Goal: Transaction & Acquisition: Purchase product/service

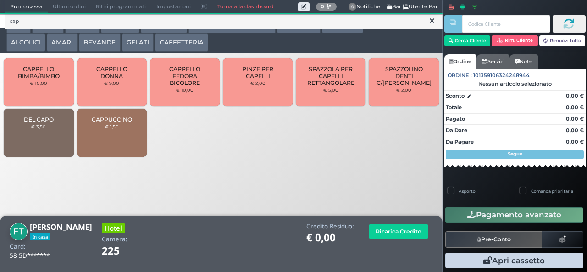
type input "cap"
click at [47, 123] on span "DEL CAPO" at bounding box center [39, 119] width 30 height 7
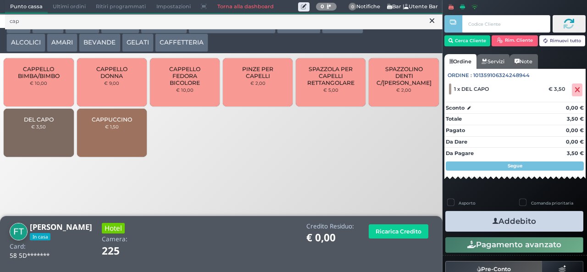
click at [45, 123] on span "DEL CAPO" at bounding box center [39, 119] width 30 height 7
click at [432, 21] on icon at bounding box center [432, 20] width 5 height 9
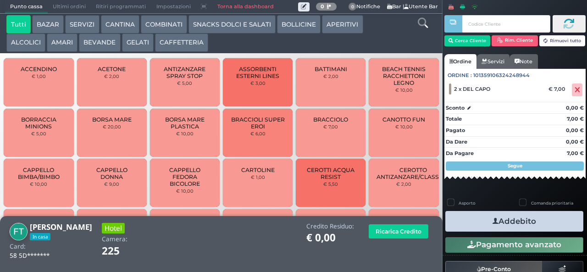
click at [421, 25] on icon at bounding box center [423, 23] width 10 height 10
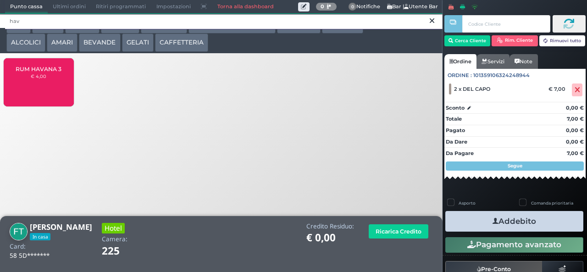
type input "hav"
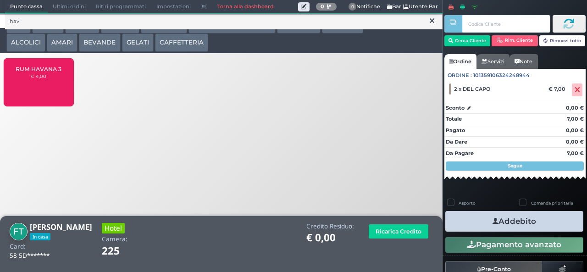
click at [35, 51] on button "ALCOLICI" at bounding box center [25, 42] width 39 height 18
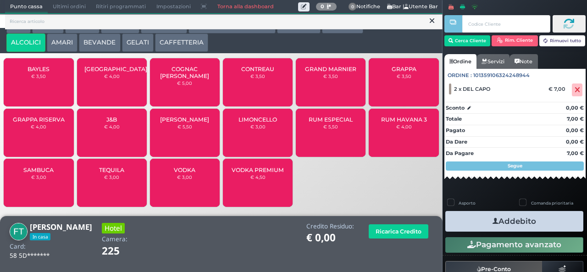
click at [26, 43] on button "ALCOLICI" at bounding box center [25, 42] width 39 height 18
click at [335, 142] on div "RUM ESPECIAL € 5,50" at bounding box center [331, 133] width 70 height 48
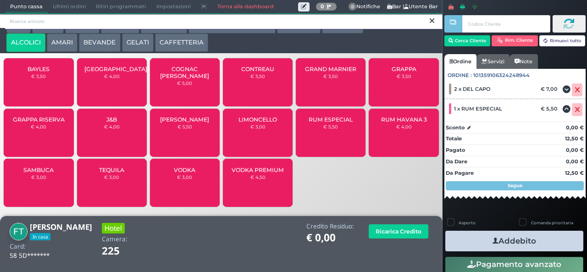
click at [382, 25] on input "search" at bounding box center [224, 22] width 438 height 16
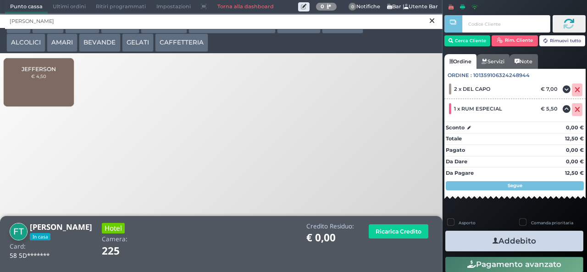
type input "[PERSON_NAME]"
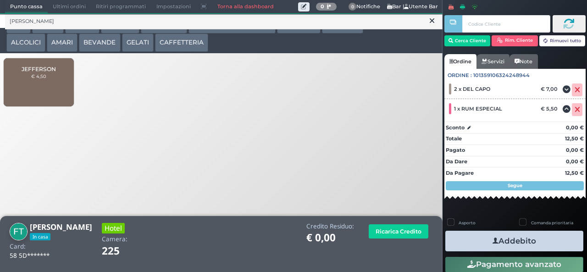
click at [35, 89] on div "[PERSON_NAME] € 4,50" at bounding box center [39, 82] width 70 height 48
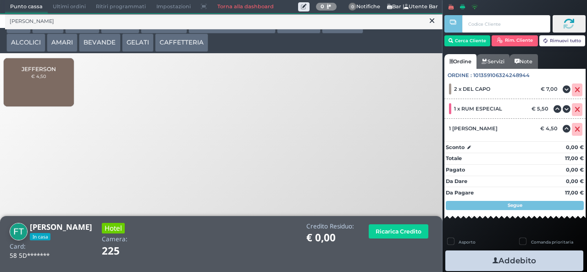
click at [539, 258] on button "Addebito" at bounding box center [515, 261] width 138 height 21
